Goal: Task Accomplishment & Management: Complete application form

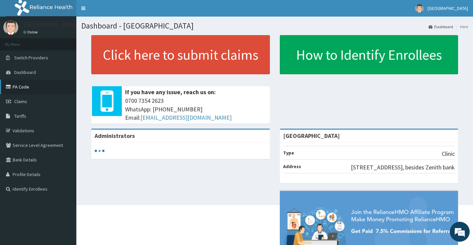
click at [28, 91] on link "PA Code" at bounding box center [38, 87] width 76 height 15
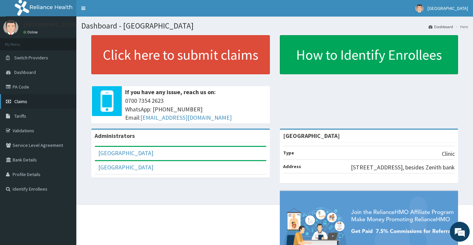
click at [46, 106] on link "Claims" at bounding box center [38, 101] width 76 height 15
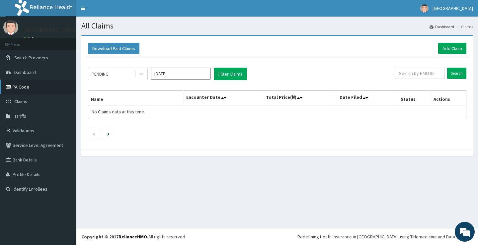
click at [19, 93] on link "PA Code" at bounding box center [38, 87] width 76 height 15
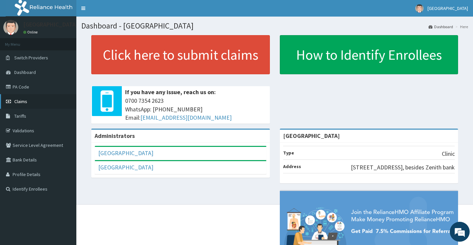
click at [17, 99] on span "Claims" at bounding box center [20, 102] width 13 height 6
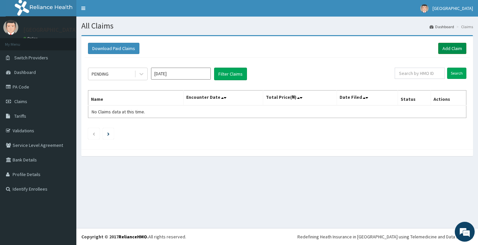
click at [440, 49] on link "Add Claim" at bounding box center [452, 48] width 28 height 11
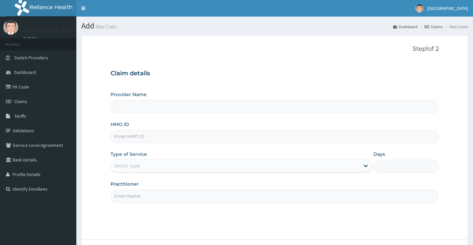
type input "[GEOGRAPHIC_DATA]"
click at [181, 106] on input "[GEOGRAPHIC_DATA]" at bounding box center [275, 106] width 329 height 13
click at [178, 138] on input "HMO ID" at bounding box center [275, 136] width 329 height 13
paste input "22042064/0"
type input "2"
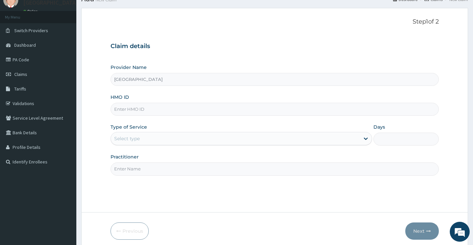
scroll to position [54, 0]
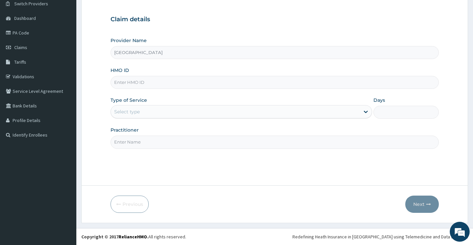
paste input "ABP/10466/A"
type input "ABP/10466/A"
click at [172, 112] on div "Select type" at bounding box center [235, 112] width 249 height 11
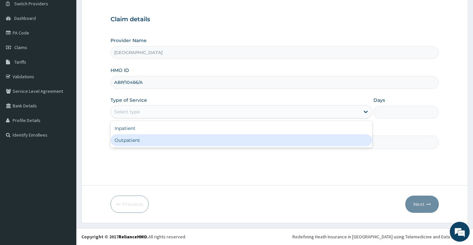
click at [164, 140] on div "Outpatient" at bounding box center [242, 141] width 262 height 12
type input "1"
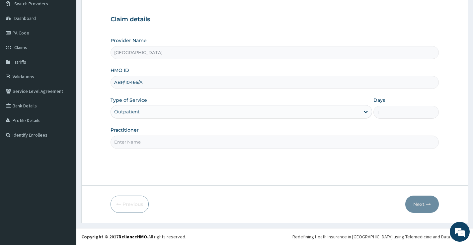
click at [222, 149] on input "Practitioner" at bounding box center [275, 142] width 329 height 13
type input "DR EMMANUEL"
click at [419, 200] on button "Next" at bounding box center [423, 204] width 34 height 17
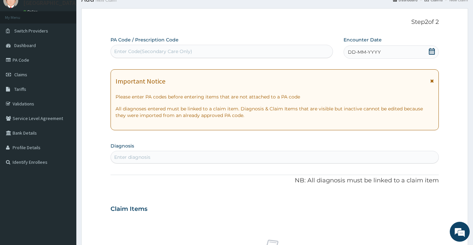
scroll to position [0, 0]
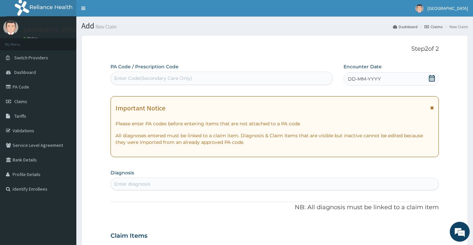
click at [430, 78] on icon at bounding box center [432, 78] width 7 height 7
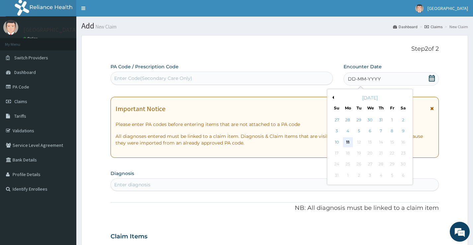
click at [350, 144] on div "11" at bounding box center [348, 143] width 10 height 10
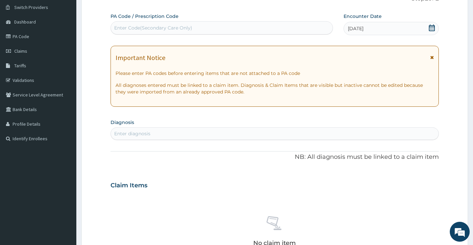
scroll to position [66, 0]
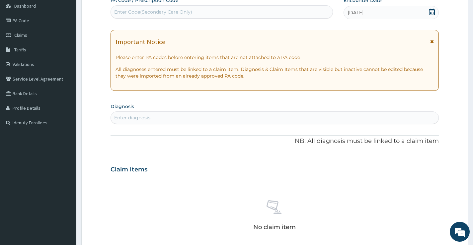
click at [174, 120] on div "Enter diagnosis" at bounding box center [275, 118] width 328 height 11
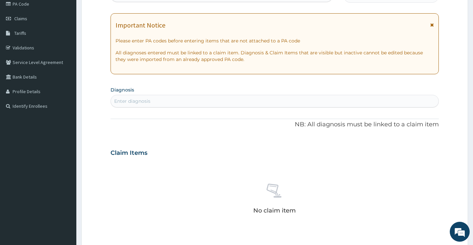
scroll to position [100, 0]
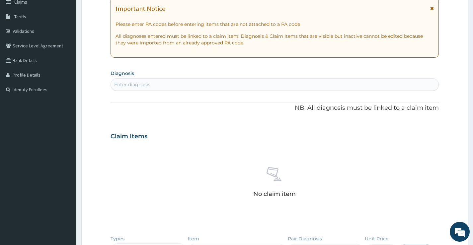
drag, startPoint x: 147, startPoint y: 85, endPoint x: 142, endPoint y: 110, distance: 26.1
click at [142, 110] on p "NB: All diagnosis must be linked to a claim item" at bounding box center [275, 108] width 329 height 9
click at [151, 85] on div "Enter diagnosis" at bounding box center [275, 84] width 328 height 11
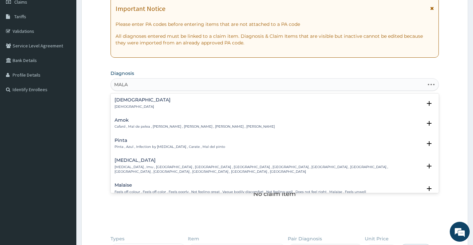
type input "MALAR"
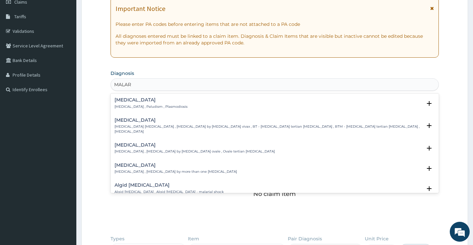
click at [160, 108] on p "Malaria , Paludism , Plasmodiosis" at bounding box center [151, 107] width 73 height 5
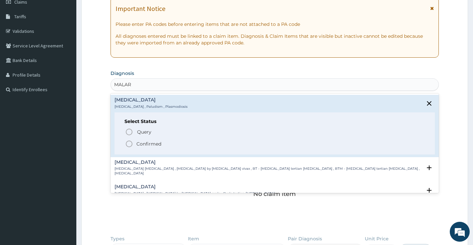
click at [163, 145] on span "Confirmed" at bounding box center [275, 144] width 300 height 8
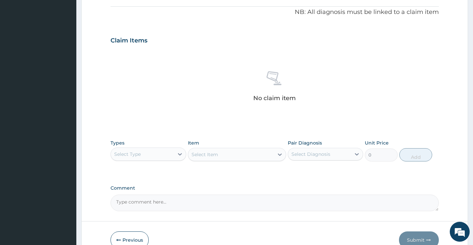
scroll to position [234, 0]
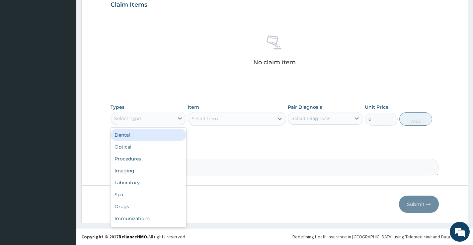
click at [154, 119] on div "Select Type" at bounding box center [142, 118] width 63 height 11
click at [140, 138] on div "Procedures" at bounding box center [148, 137] width 75 height 12
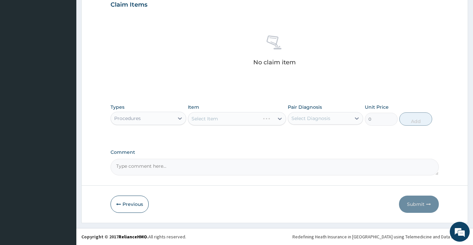
click at [258, 122] on div "Select Item" at bounding box center [237, 118] width 99 height 13
click at [244, 120] on div "Select Item" at bounding box center [237, 118] width 99 height 13
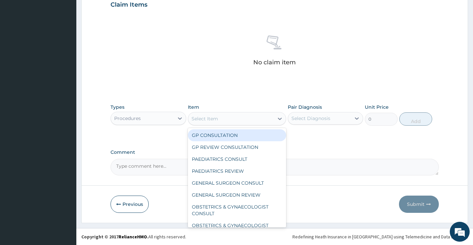
click at [244, 120] on div "Select Item" at bounding box center [231, 119] width 86 height 11
click at [249, 135] on div "GP CONSULTATION" at bounding box center [237, 136] width 99 height 12
type input "6000"
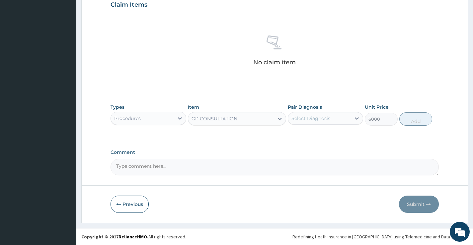
click at [319, 119] on div "Select Diagnosis" at bounding box center [311, 118] width 39 height 7
drag, startPoint x: 315, startPoint y: 135, endPoint x: 327, endPoint y: 131, distance: 12.0
click at [316, 135] on label "Malaria" at bounding box center [319, 135] width 41 height 7
checkbox input "true"
click at [410, 119] on button "Add" at bounding box center [416, 119] width 33 height 13
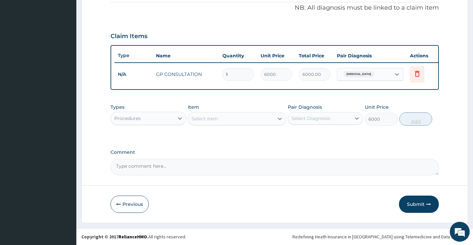
type input "0"
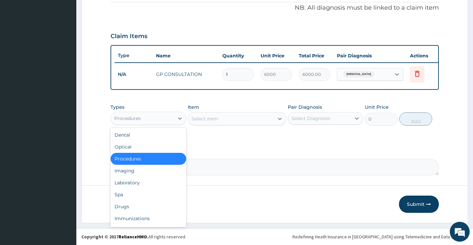
click at [153, 117] on div "Procedures" at bounding box center [142, 118] width 63 height 11
click at [145, 117] on div "Procedures" at bounding box center [142, 118] width 63 height 11
click at [141, 182] on div "Laboratory" at bounding box center [148, 183] width 75 height 12
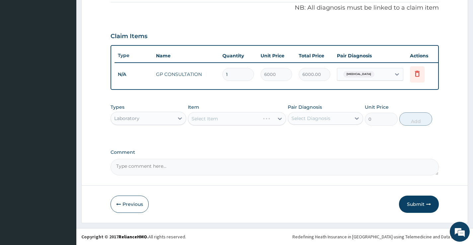
click at [205, 122] on div "Select Item" at bounding box center [237, 118] width 99 height 13
click at [211, 122] on div "Select Item" at bounding box center [205, 119] width 27 height 7
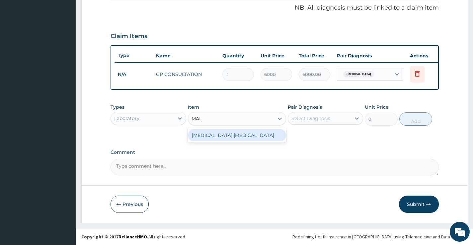
type input "MALA"
click at [237, 139] on div "MALARIA PARASITE" at bounding box center [237, 136] width 99 height 12
type input "4640.625"
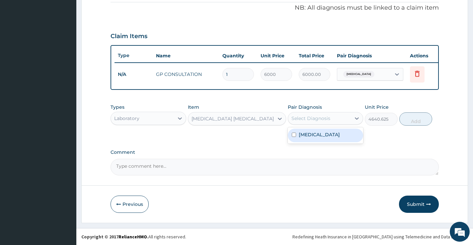
click at [307, 112] on div "Select Diagnosis" at bounding box center [325, 118] width 75 height 13
click at [307, 135] on label "Malaria" at bounding box center [319, 135] width 41 height 7
checkbox input "true"
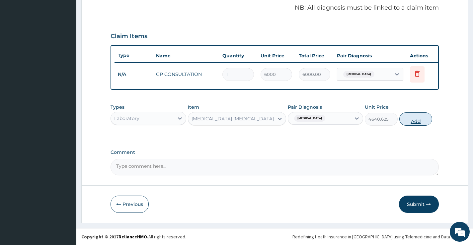
click at [417, 116] on button "Add" at bounding box center [416, 119] width 33 height 13
type input "0"
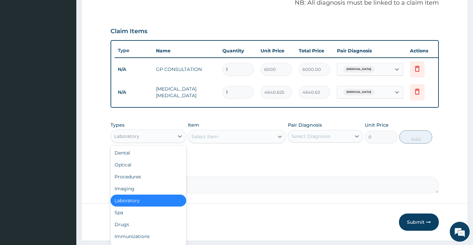
click at [151, 138] on div "Laboratory" at bounding box center [142, 136] width 63 height 11
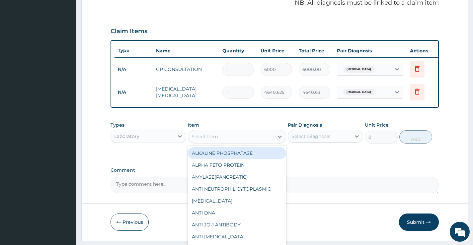
click at [210, 140] on div "Select Item" at bounding box center [205, 137] width 27 height 7
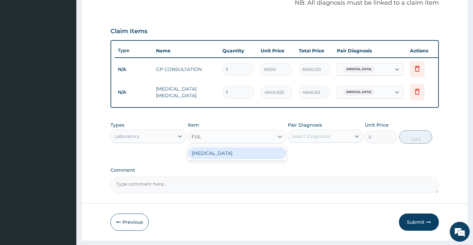
type input "FULL"
click at [232, 159] on div "FULL BLOOD COUNT" at bounding box center [237, 153] width 99 height 12
type input "9281.25"
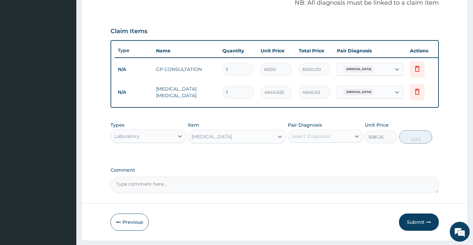
click at [309, 139] on div "Select Diagnosis" at bounding box center [311, 136] width 39 height 7
click at [309, 160] on div "Malaria" at bounding box center [325, 154] width 75 height 14
checkbox input "true"
click at [407, 141] on button "Add" at bounding box center [416, 137] width 33 height 13
type input "0"
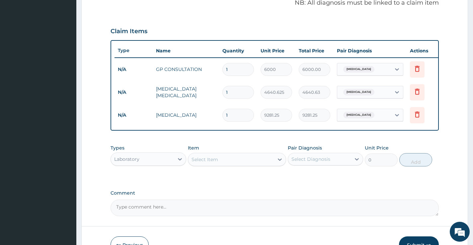
click at [150, 164] on div "Laboratory" at bounding box center [142, 159] width 63 height 11
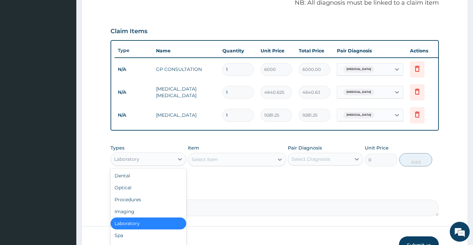
click at [130, 163] on div "Laboratory" at bounding box center [126, 159] width 25 height 7
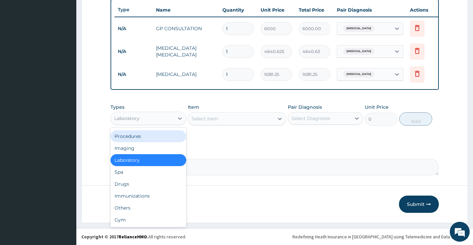
scroll to position [253, 0]
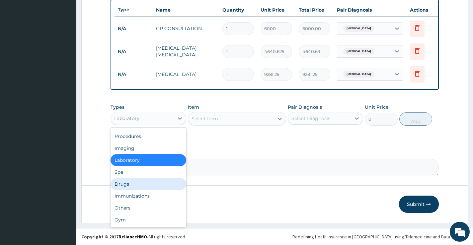
click at [142, 186] on div "Drugs" at bounding box center [148, 184] width 75 height 12
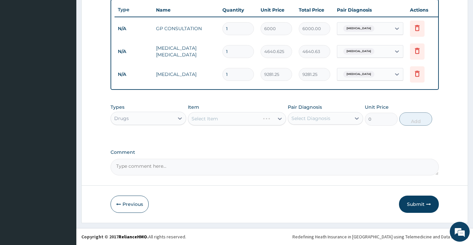
click at [211, 122] on div "Select Item" at bounding box center [237, 118] width 99 height 13
click at [211, 122] on div "Select Item" at bounding box center [205, 119] width 27 height 7
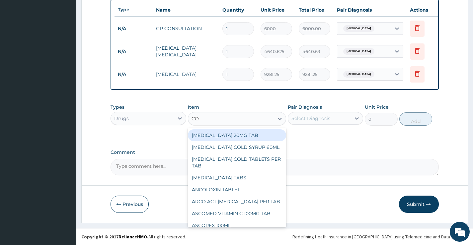
type input "COA"
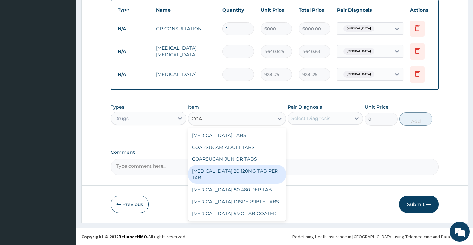
click at [226, 184] on div "COARTEM 80 480 PER TAB" at bounding box center [237, 190] width 99 height 12
type input "700"
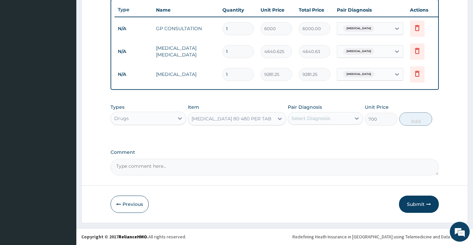
click at [312, 117] on div "Select Diagnosis" at bounding box center [311, 118] width 39 height 7
click at [317, 135] on div "Malaria" at bounding box center [325, 136] width 75 height 14
checkbox input "true"
click at [415, 118] on button "Add" at bounding box center [416, 119] width 33 height 13
type input "0"
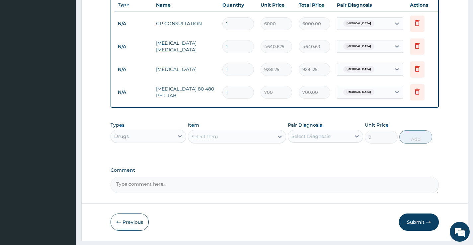
type input "2"
type input "1400.00"
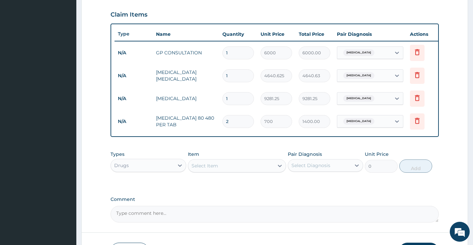
scroll to position [220, 0]
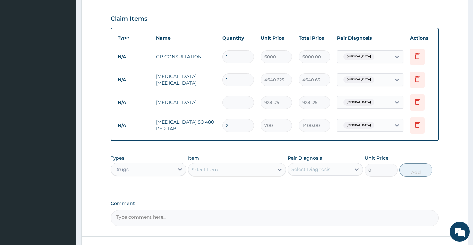
type input "0.00"
type input "6"
type input "4200.00"
type input "6"
click at [100, 131] on form "Step 2 of 2 PA Code / Prescription Code Enter Code(Secondary Care Only) Encount…" at bounding box center [274, 45] width 387 height 459
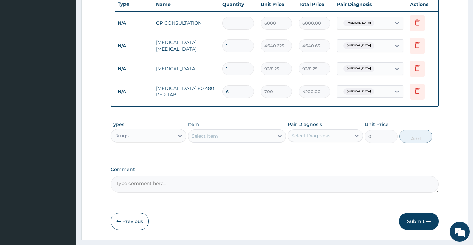
scroll to position [276, 0]
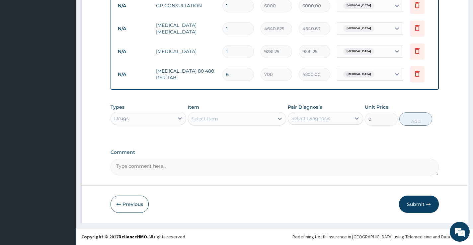
click at [222, 122] on div "Select Item" at bounding box center [231, 119] width 86 height 11
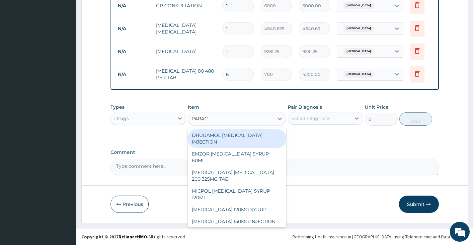
type input "PARACE"
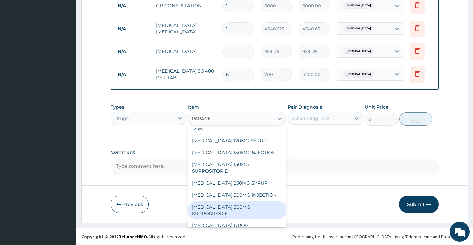
scroll to position [86, 0]
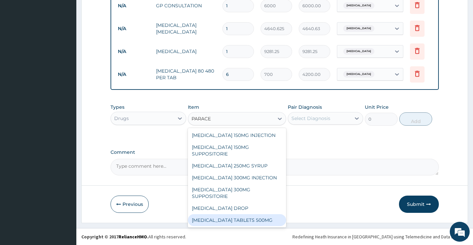
click at [238, 216] on div "PARACETAMOL TABLETS 500MG" at bounding box center [237, 221] width 99 height 12
type input "50"
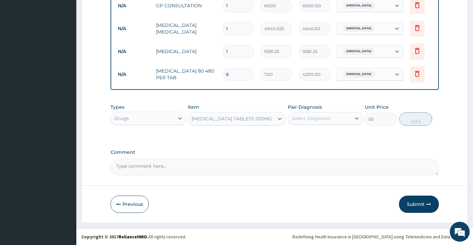
click at [318, 122] on div "Select Diagnosis" at bounding box center [319, 118] width 63 height 11
click at [313, 136] on label "Malaria" at bounding box center [319, 135] width 41 height 7
checkbox input "true"
click at [414, 119] on button "Add" at bounding box center [416, 119] width 33 height 13
type input "0"
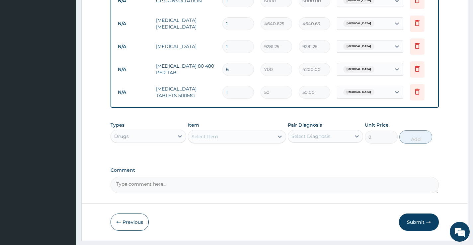
click at [242, 93] on input "1" at bounding box center [239, 92] width 32 height 13
type input "18"
type input "900.00"
type input "18"
click at [279, 184] on textarea "Comment" at bounding box center [275, 185] width 329 height 17
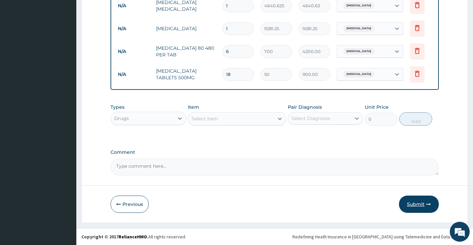
click at [425, 202] on button "Submit" at bounding box center [419, 204] width 40 height 17
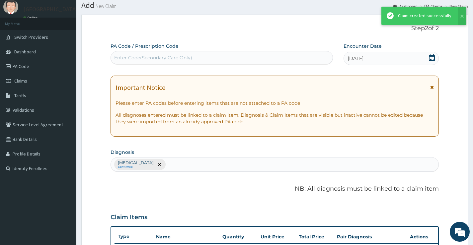
scroll to position [299, 0]
